Goal: Information Seeking & Learning: Learn about a topic

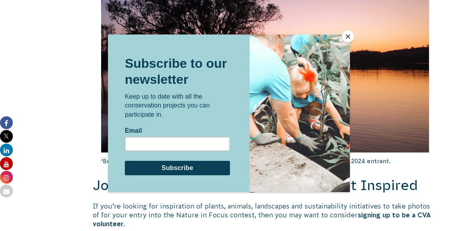
scroll to position [1461, 0]
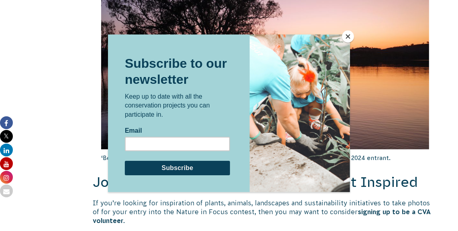
click at [349, 35] on button "Close" at bounding box center [348, 37] width 12 height 12
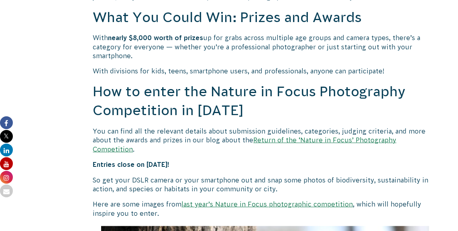
scroll to position [656, 0]
click at [353, 139] on link "Return of the ‘Nature in Focus’ Photography Competition" at bounding box center [245, 145] width 304 height 16
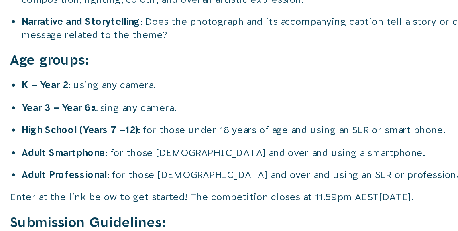
scroll to position [3189, 0]
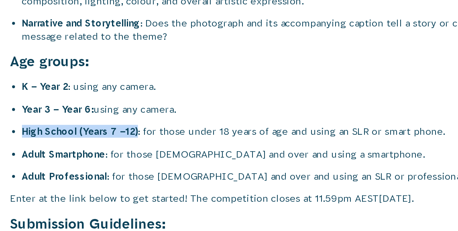
drag, startPoint x: 102, startPoint y: 83, endPoint x: 181, endPoint y: 83, distance: 78.7
click at [181, 105] on li "High School (Years 7 –12) : for those under 18 years of age and using an SLR or…" at bounding box center [269, 109] width 336 height 9
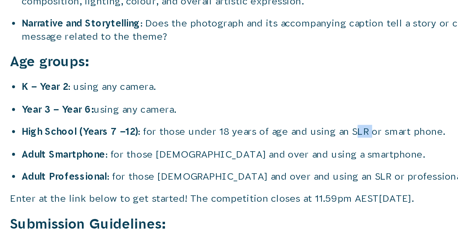
drag, startPoint x: 328, startPoint y: 82, endPoint x: 340, endPoint y: 82, distance: 12.5
click at [340, 105] on li "High School (Years 7 –12) : for those under 18 years of age and using an SLR or…" at bounding box center [269, 109] width 336 height 9
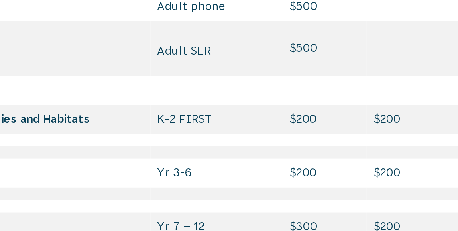
scroll to position [3649, 0]
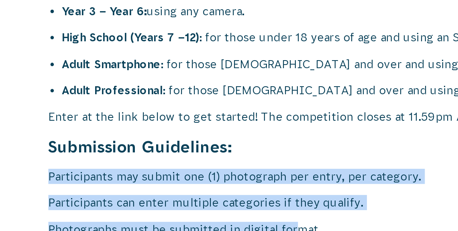
drag, startPoint x: 296, startPoint y: 197, endPoint x: 225, endPoint y: 40, distance: 172.3
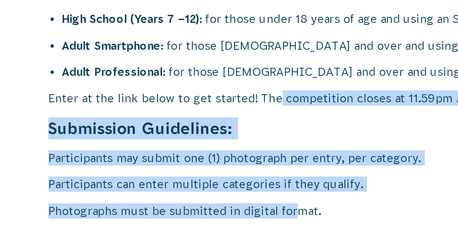
drag, startPoint x: 225, startPoint y: 40, endPoint x: 248, endPoint y: 86, distance: 51.4
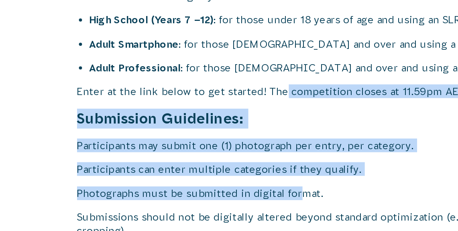
scroll to position [3277, 0]
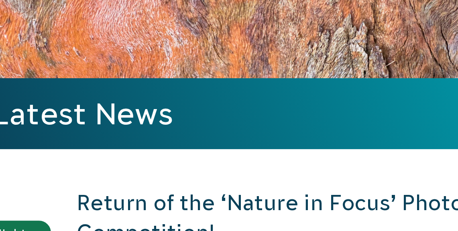
scroll to position [0, 0]
